Goal: Find specific page/section: Find specific page/section

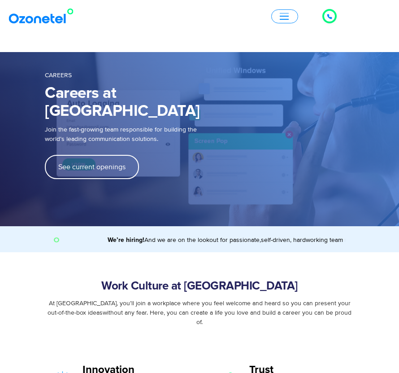
click at [66, 163] on span "See current openings" at bounding box center [91, 166] width 67 height 7
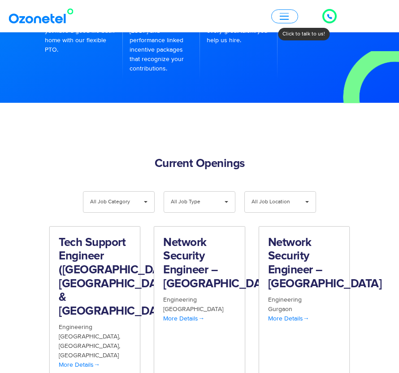
scroll to position [750, 0]
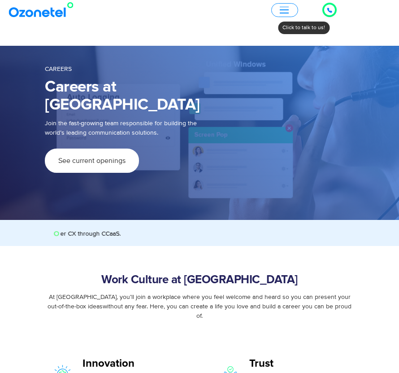
scroll to position [3, 0]
